Goal: Obtain resource: Download file/media

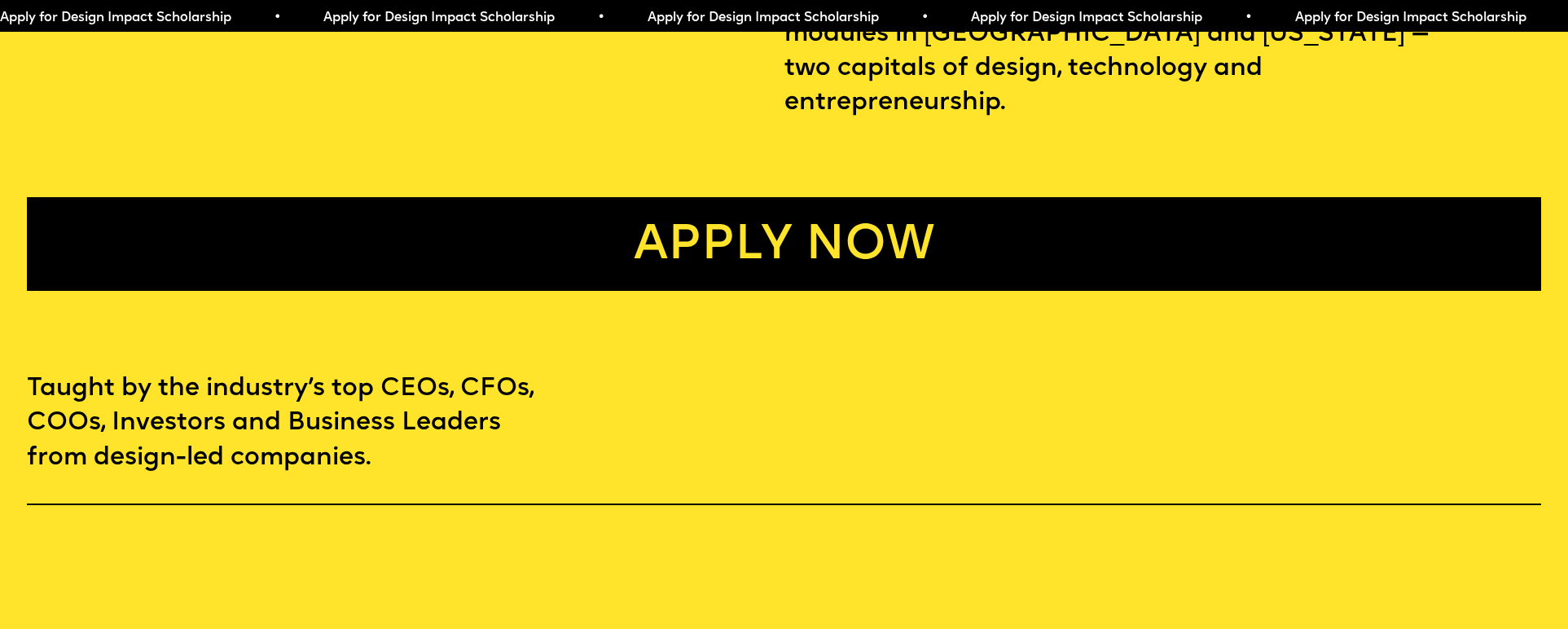
scroll to position [977, 0]
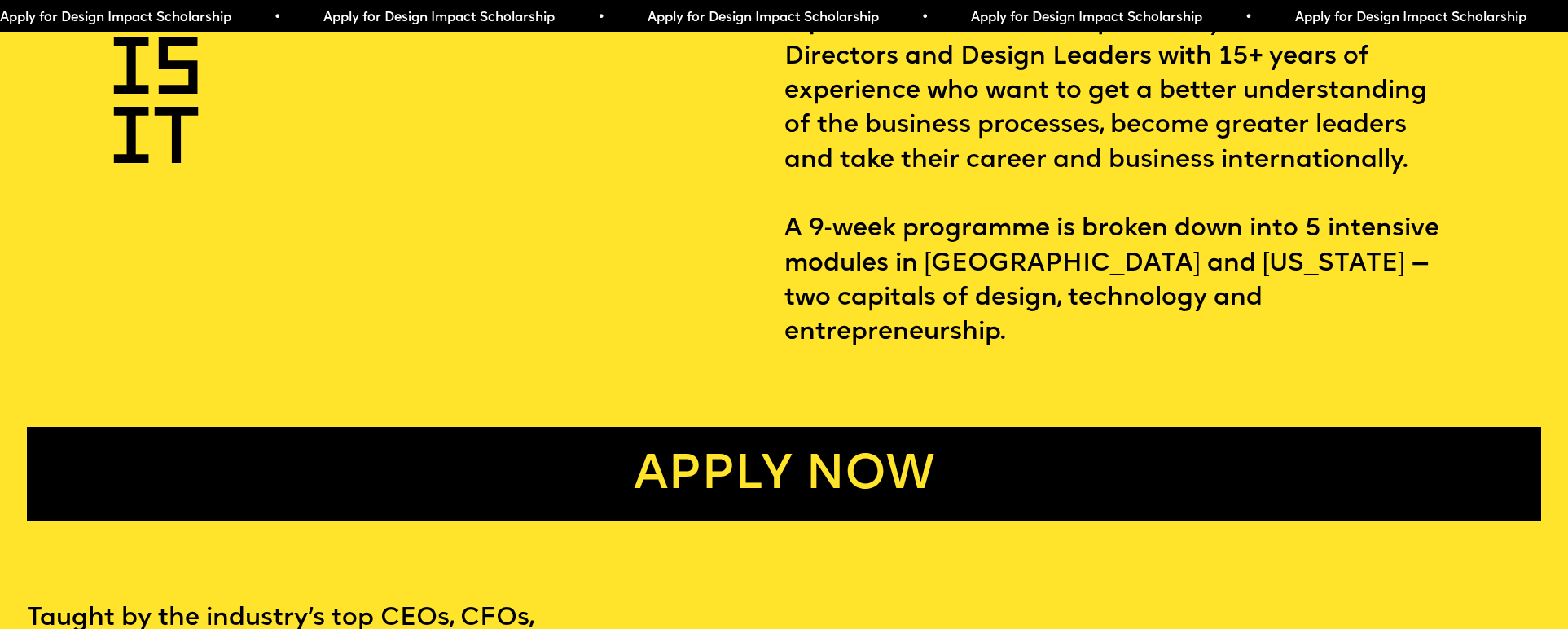
click at [826, 466] on link "Apply now" at bounding box center [783, 474] width 1514 height 94
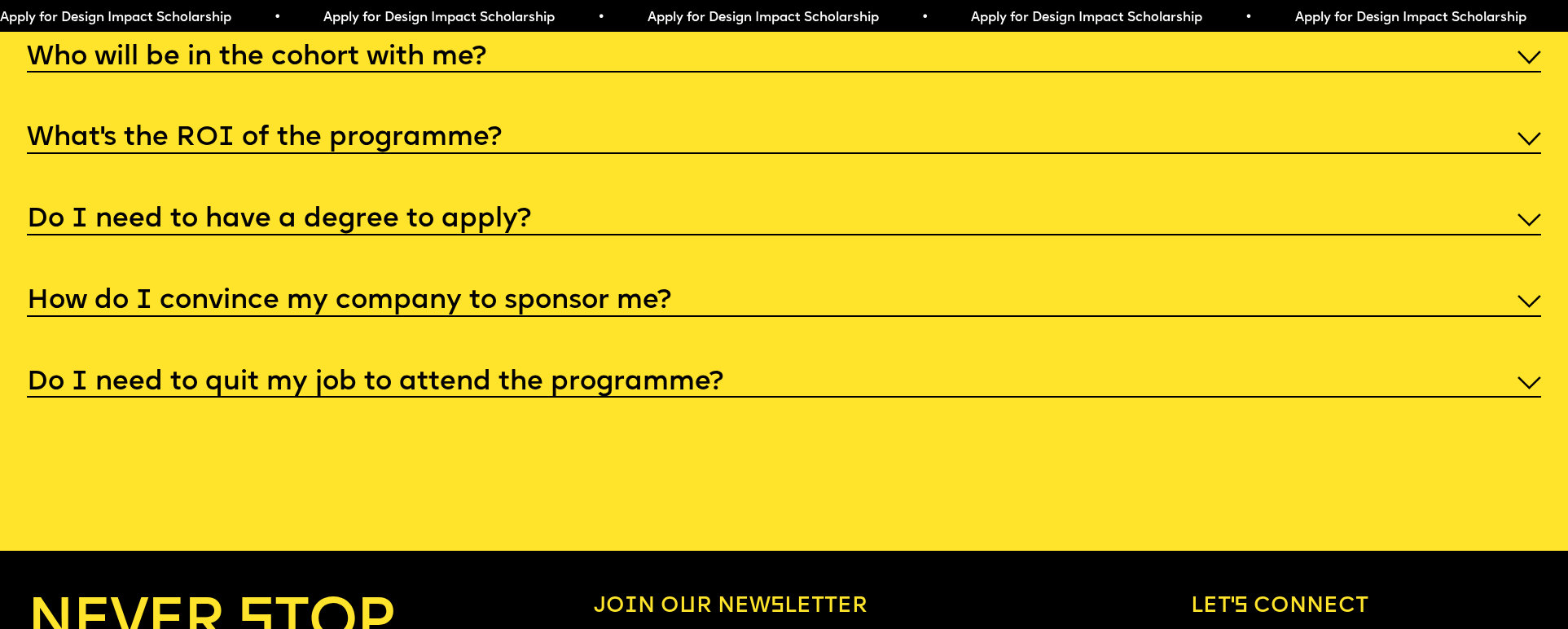
scroll to position [8102, 0]
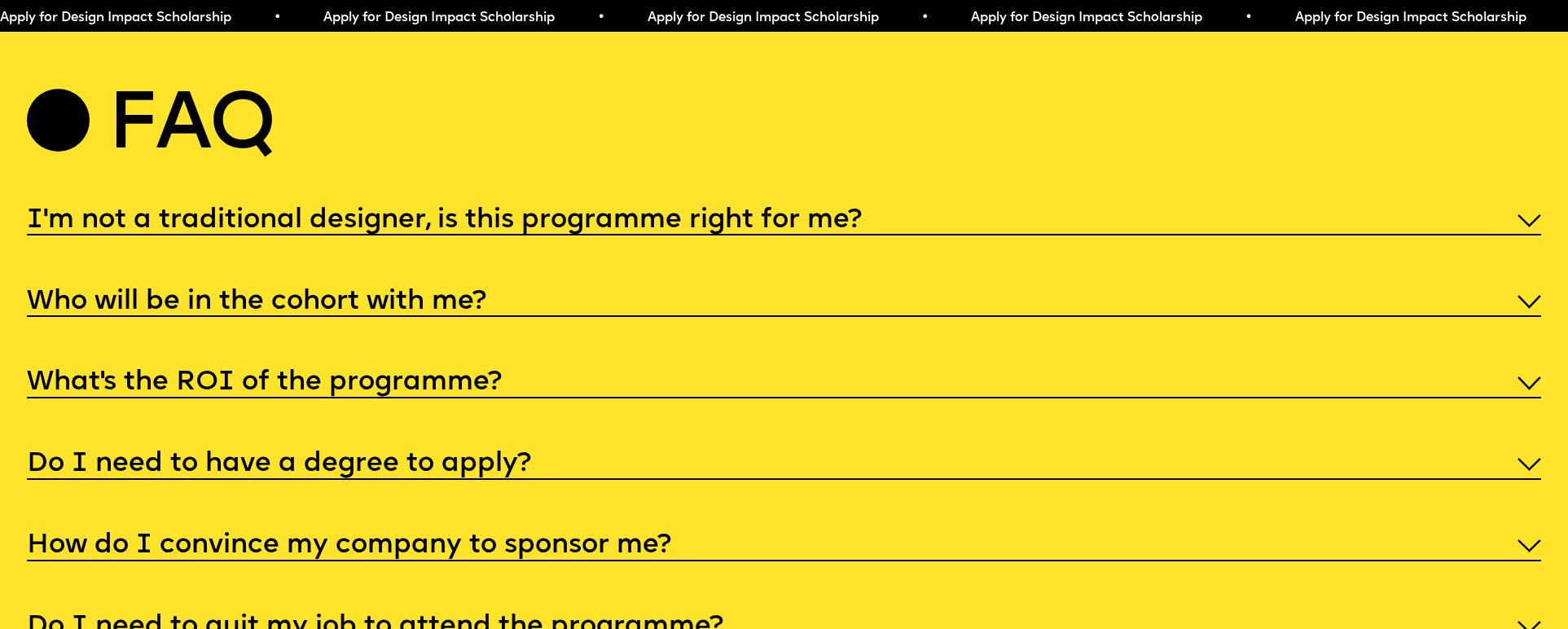
click at [775, 229] on h5 "I'm not a traditional designer, is this programme right for me?" at bounding box center [444, 220] width 835 height 16
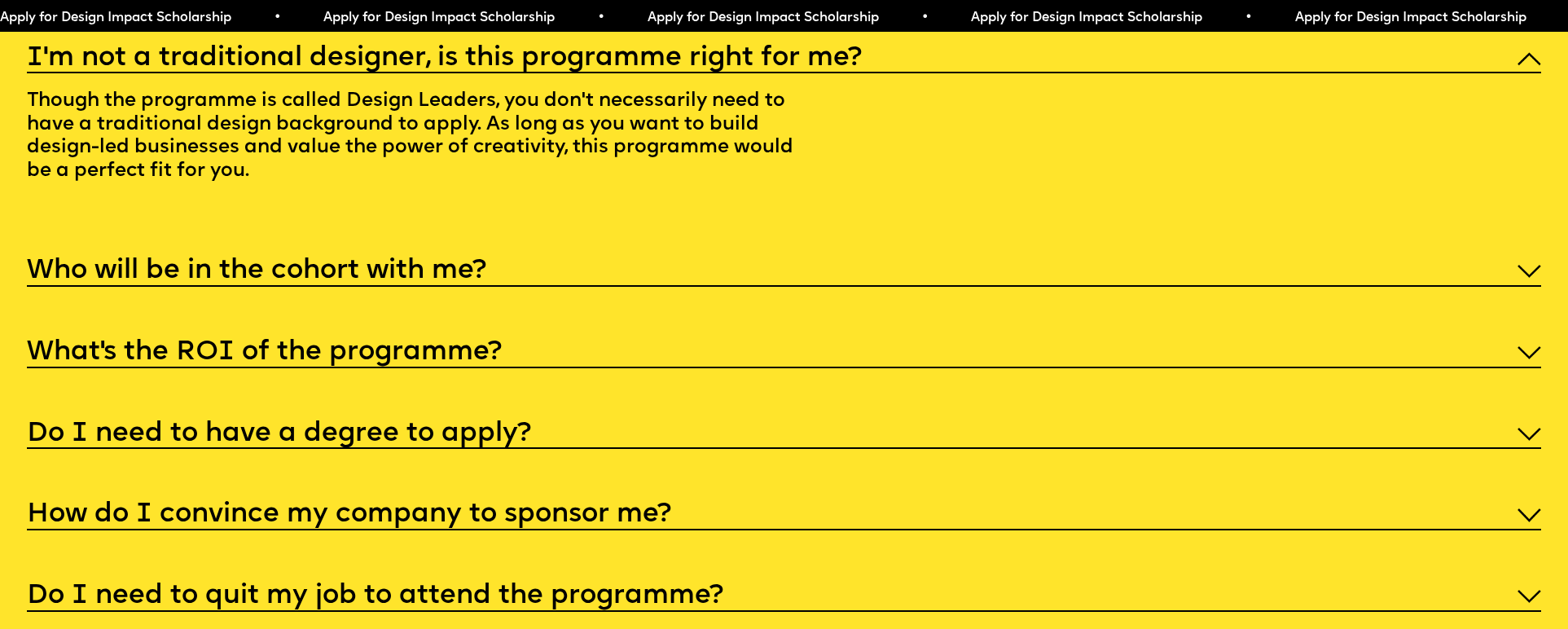
scroll to position [8264, 0]
click at [254, 279] on h5 "Who will be in the cohort with me?" at bounding box center [256, 270] width 460 height 16
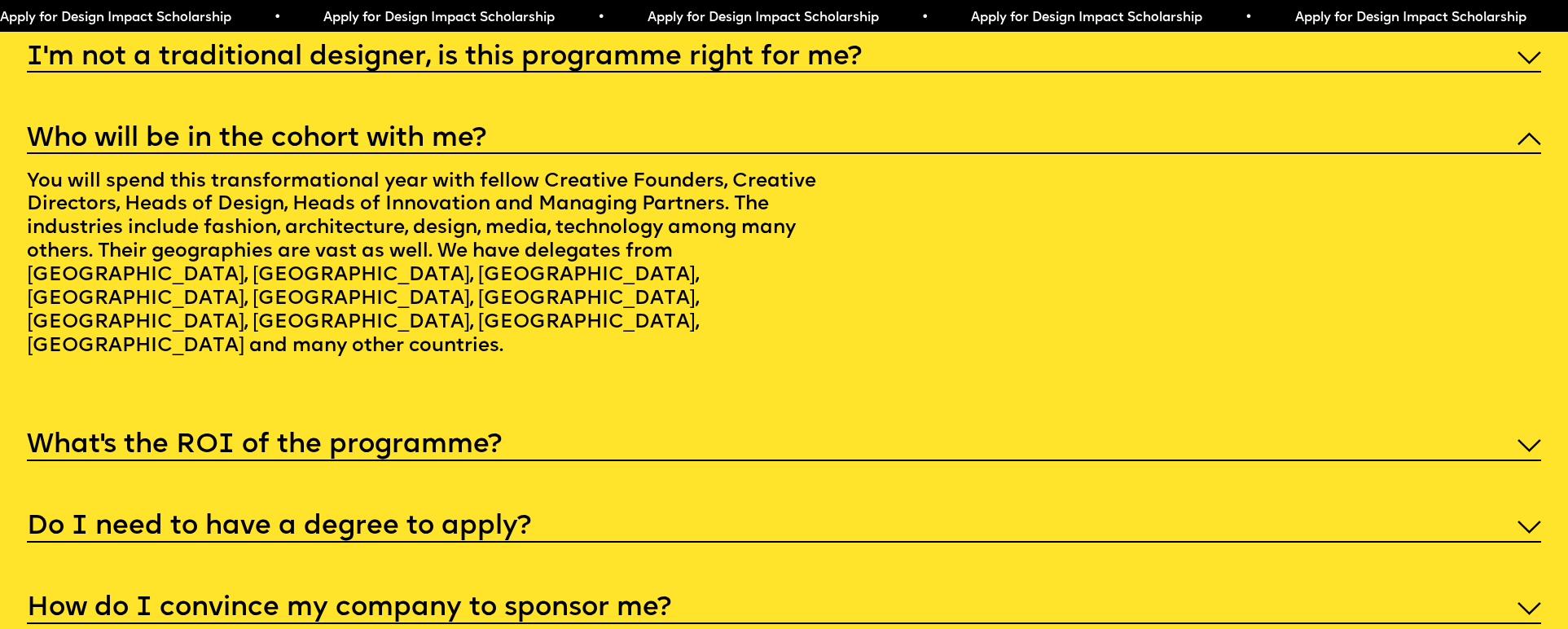
scroll to position [8427, 0]
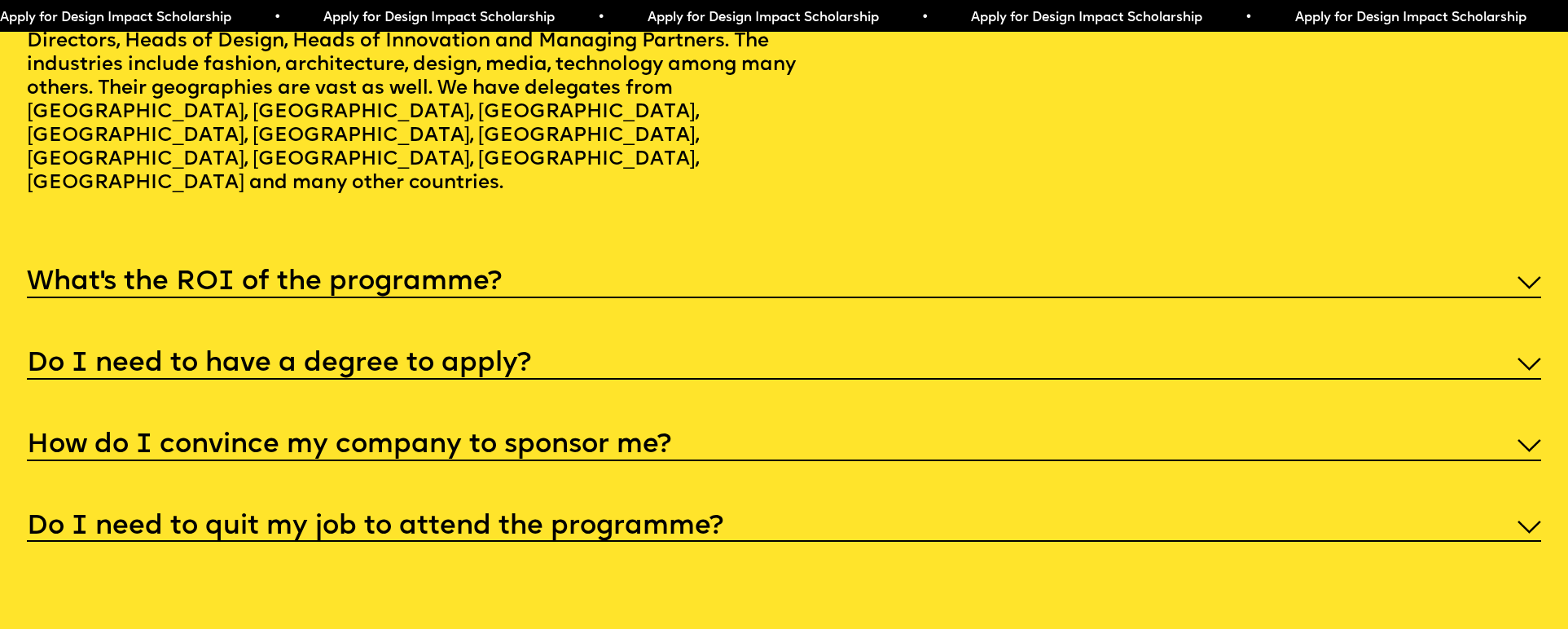
click at [354, 291] on h5 "What’s the ROI of the programme?" at bounding box center [264, 282] width 475 height 16
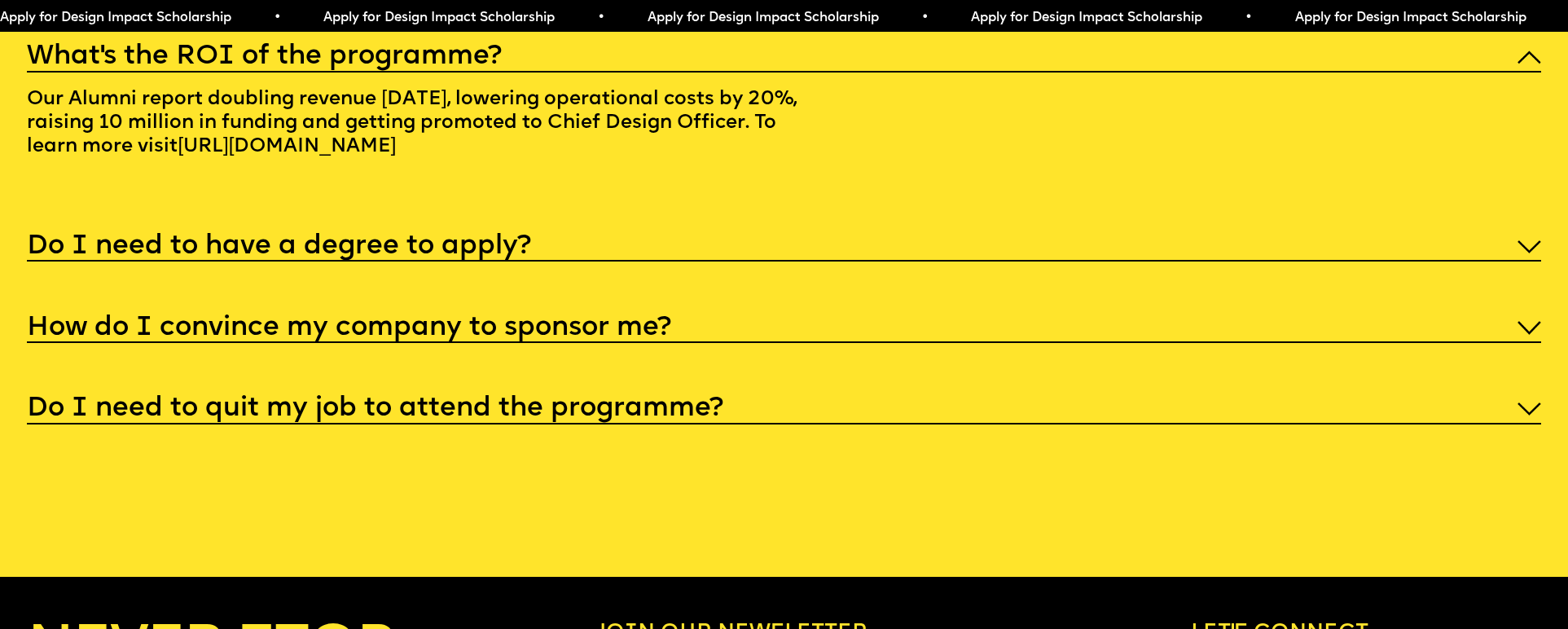
click at [451, 255] on h5 "Do I need to have a degree to apply?" at bounding box center [279, 246] width 504 height 16
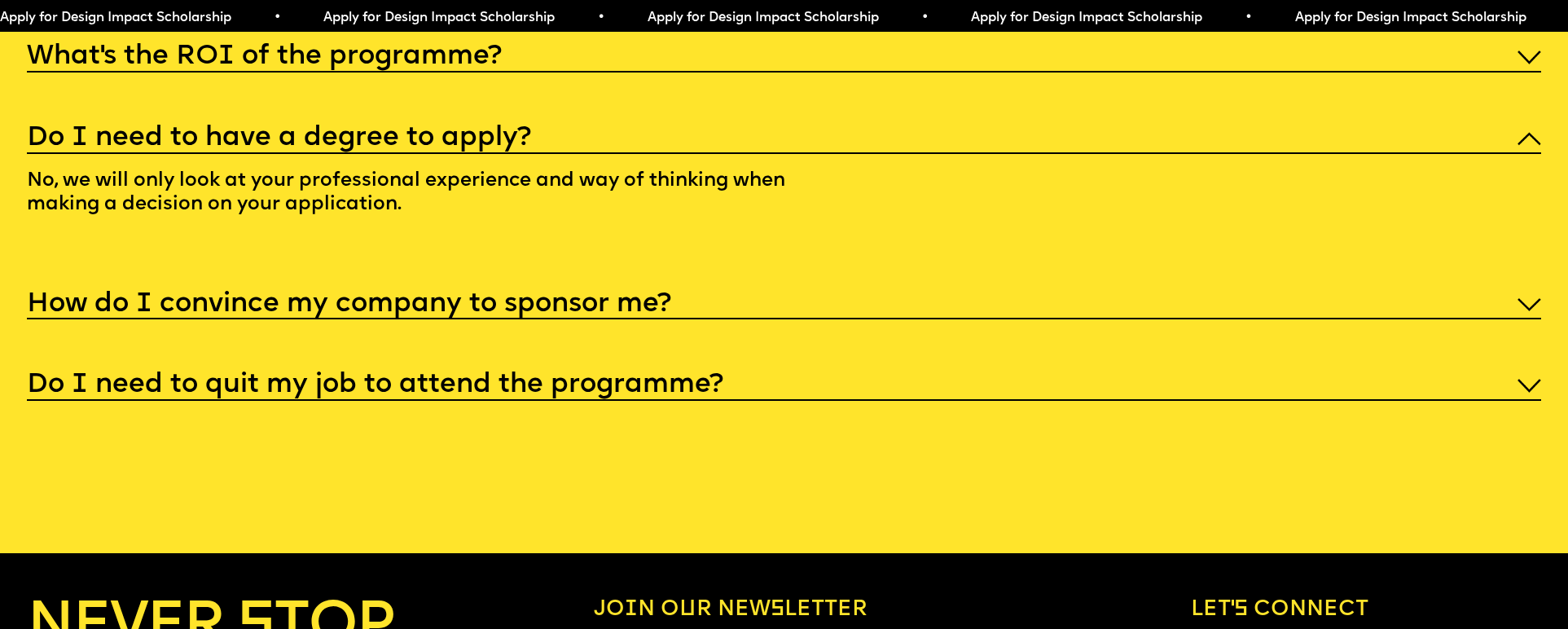
click at [458, 312] on h5 "How do I convince my company to sponsor me?" at bounding box center [348, 304] width 644 height 16
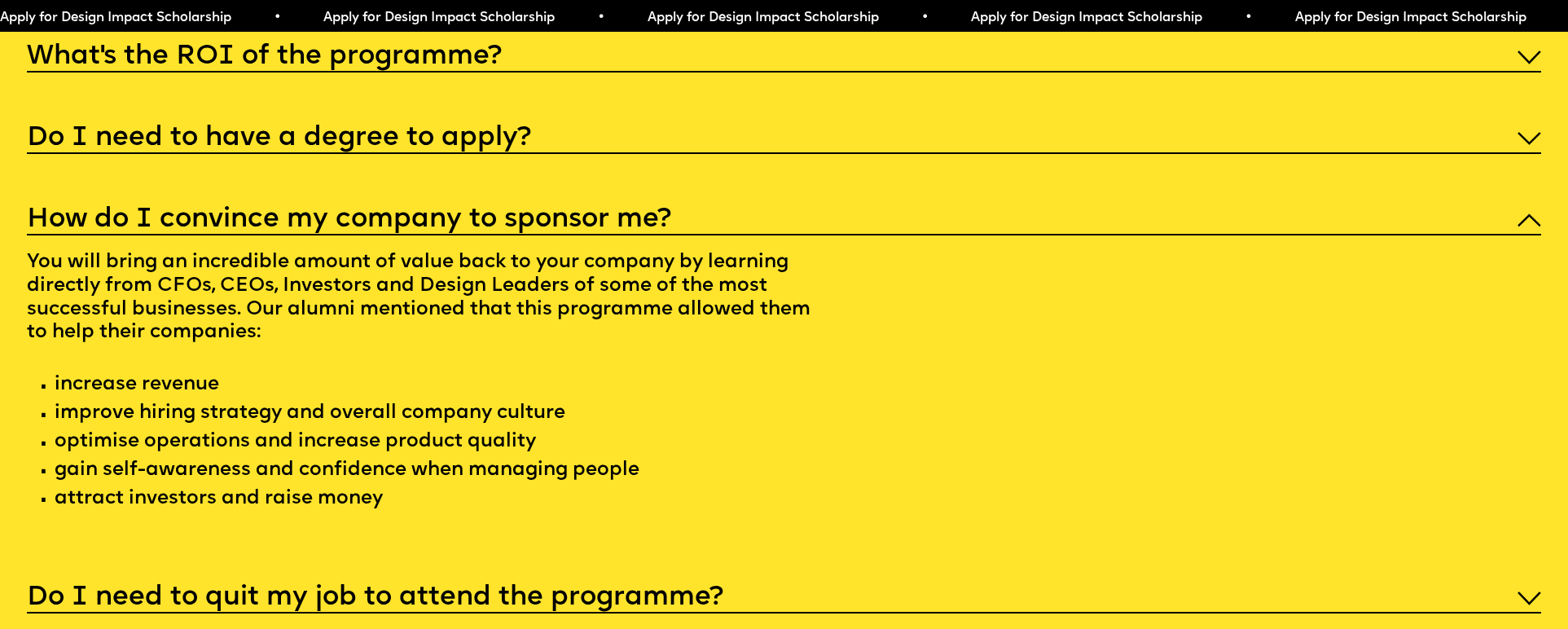
scroll to position [8672, 0]
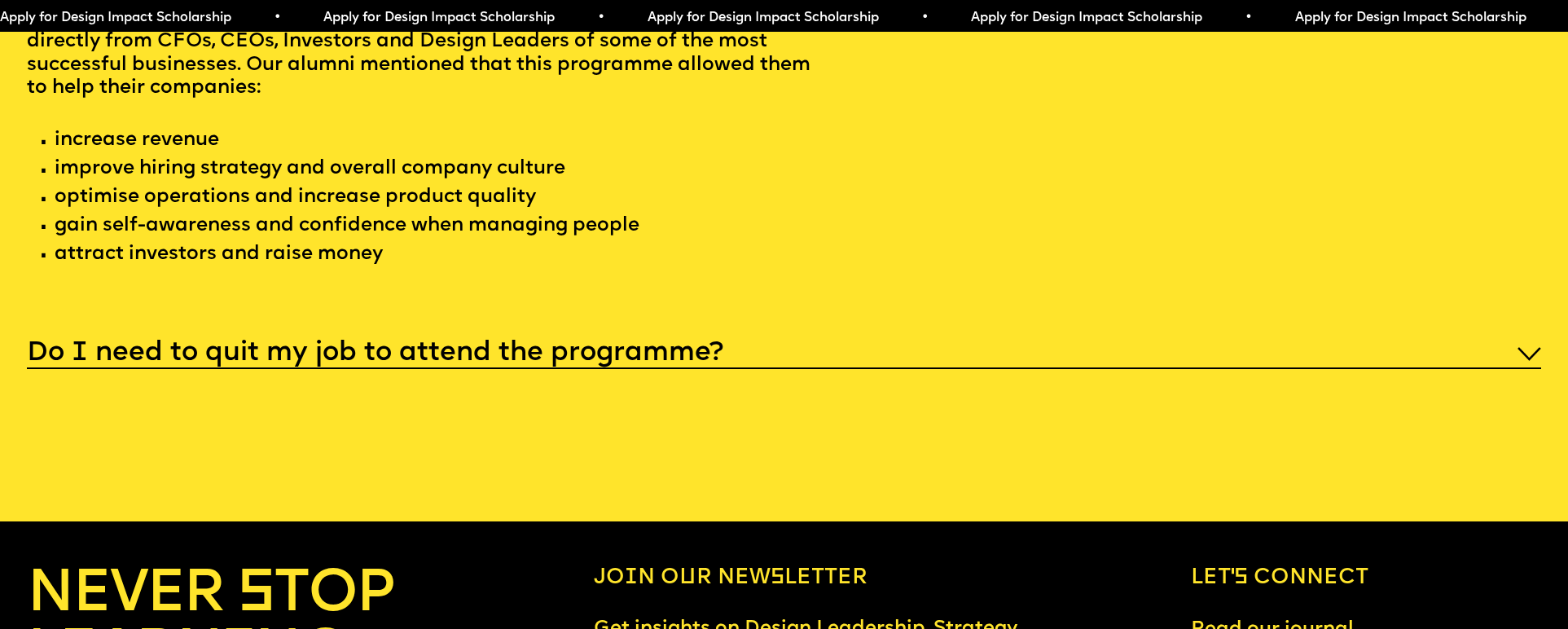
click at [581, 362] on h5 "Do I need to quit my job to attend the programme?" at bounding box center [375, 353] width 697 height 16
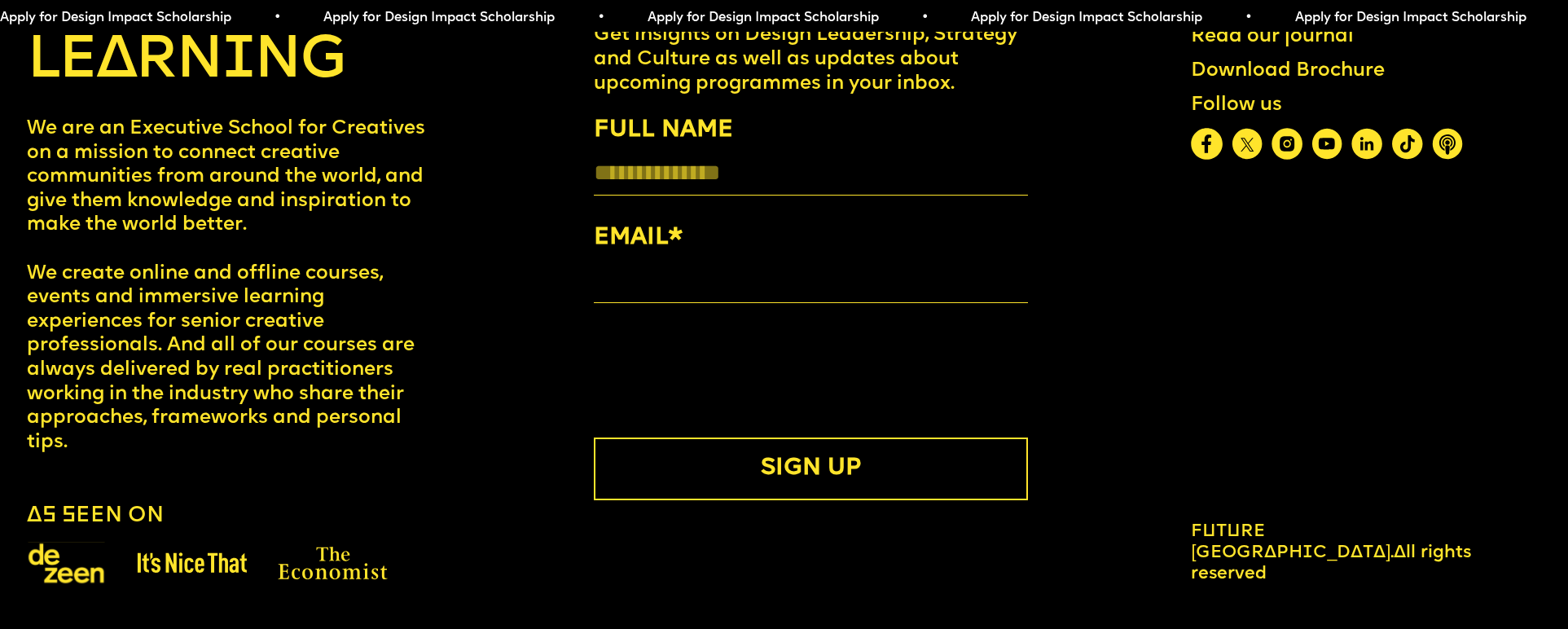
scroll to position [8916, 0]
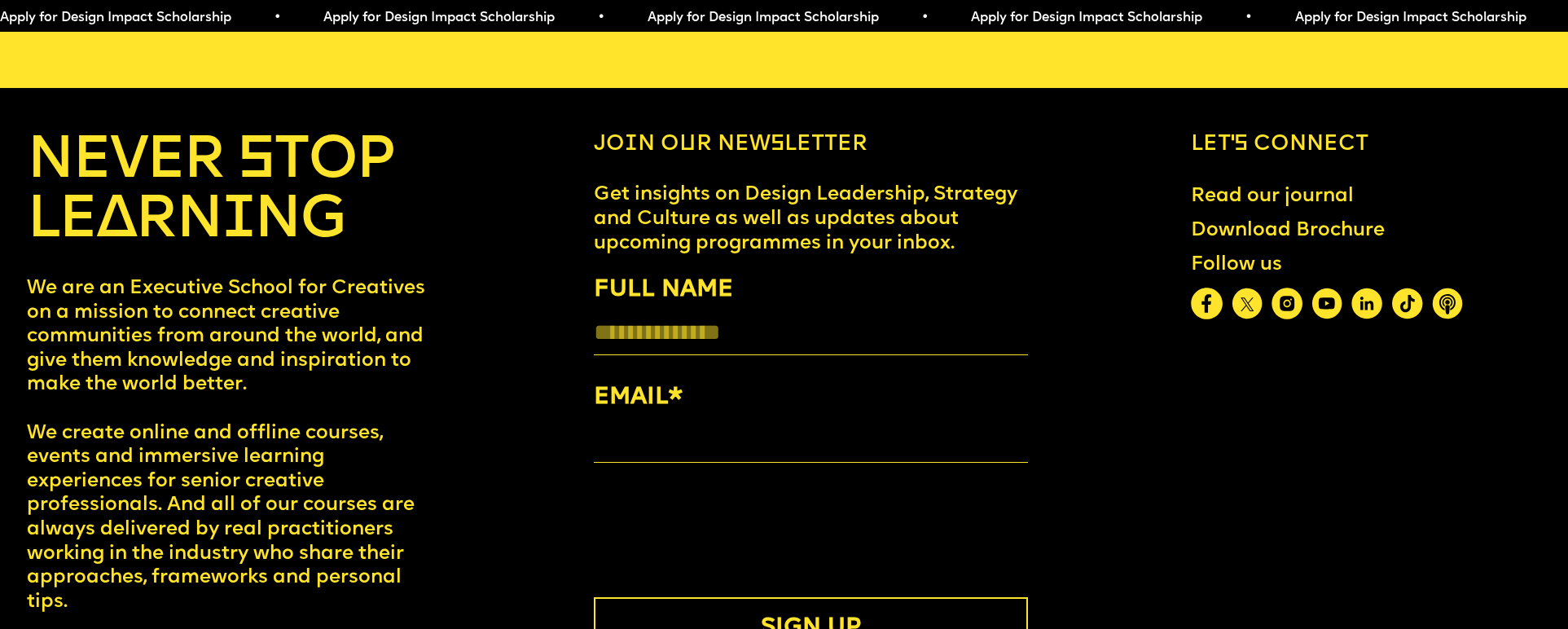
click at [1261, 254] on link "Download Brochure" at bounding box center [1288, 231] width 216 height 45
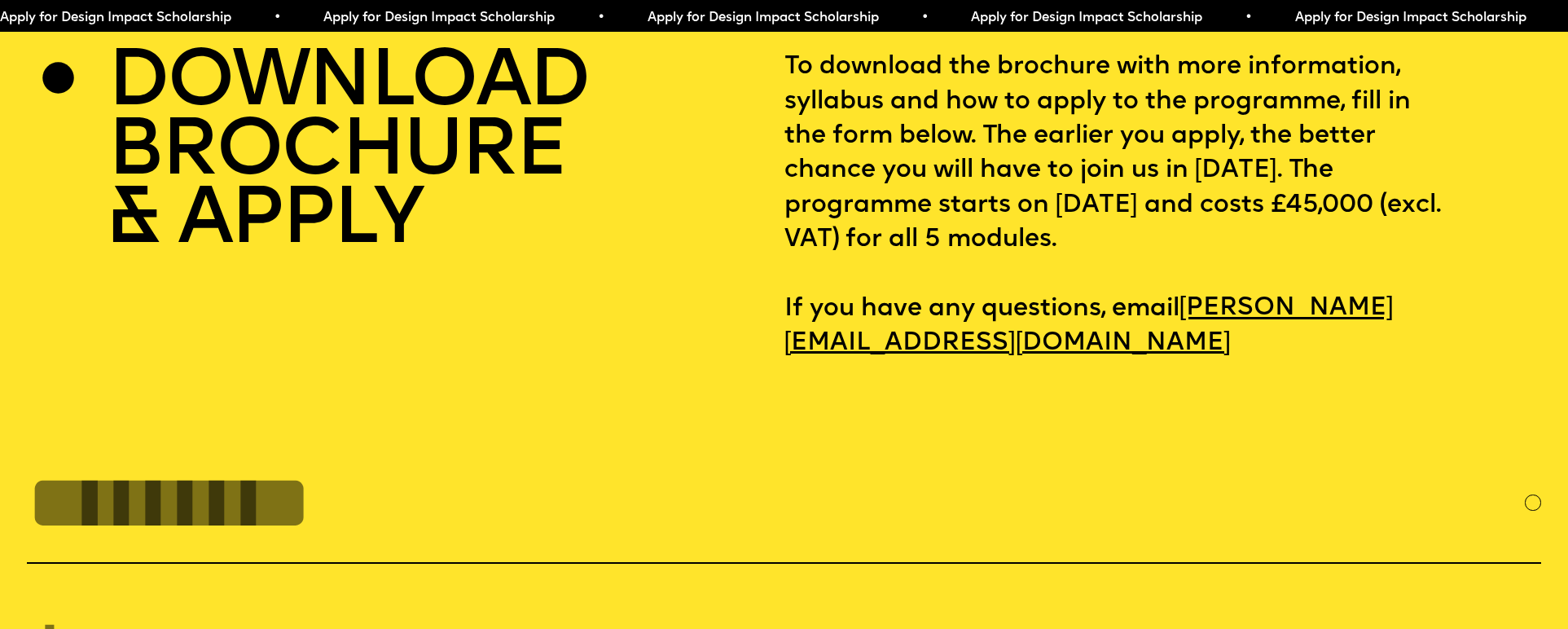
scroll to position [6863, 0]
